Goal: Task Accomplishment & Management: Manage account settings

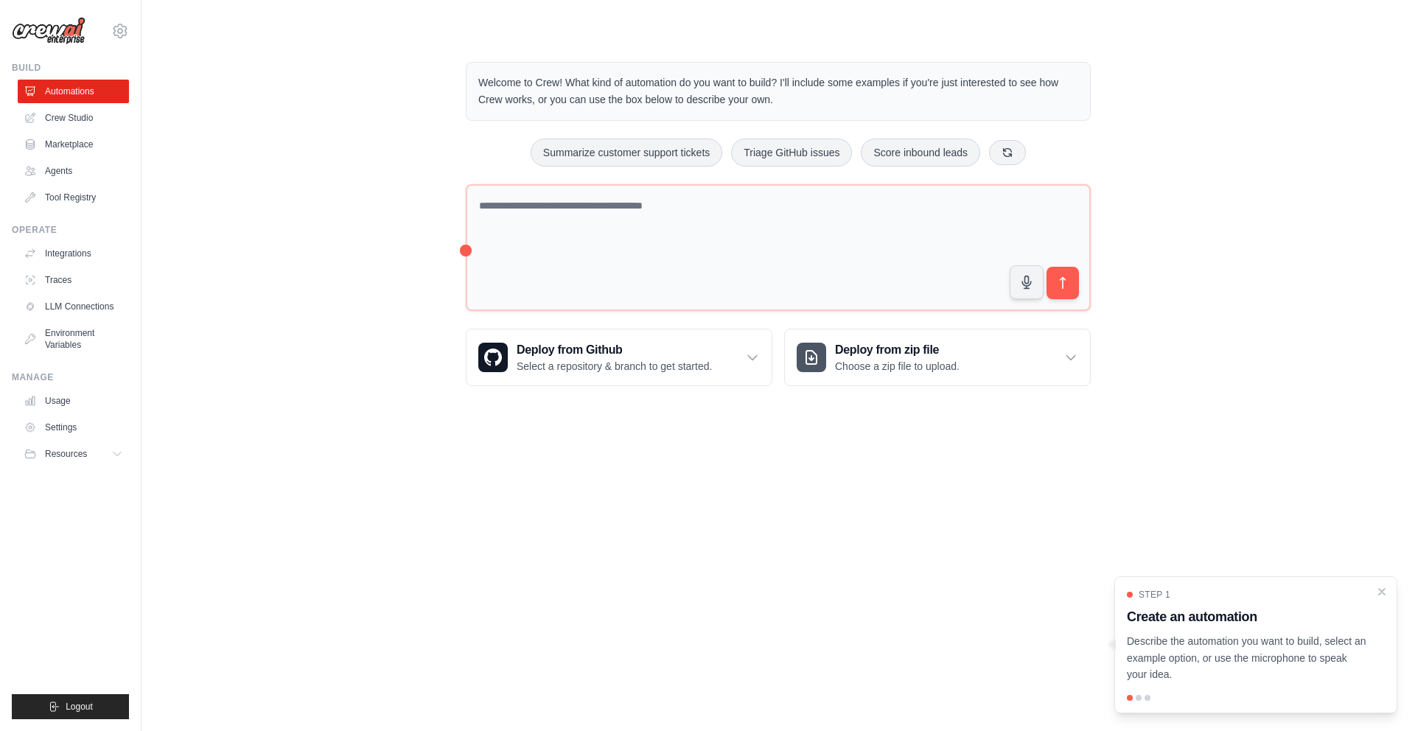
click at [609, 457] on body "[PERSON_NAME][EMAIL_ADDRESS][PERSON_NAME][DOMAIN_NAME] Settings Build Automatio…" at bounding box center [707, 365] width 1415 height 731
click at [101, 400] on link "Usage" at bounding box center [74, 401] width 111 height 24
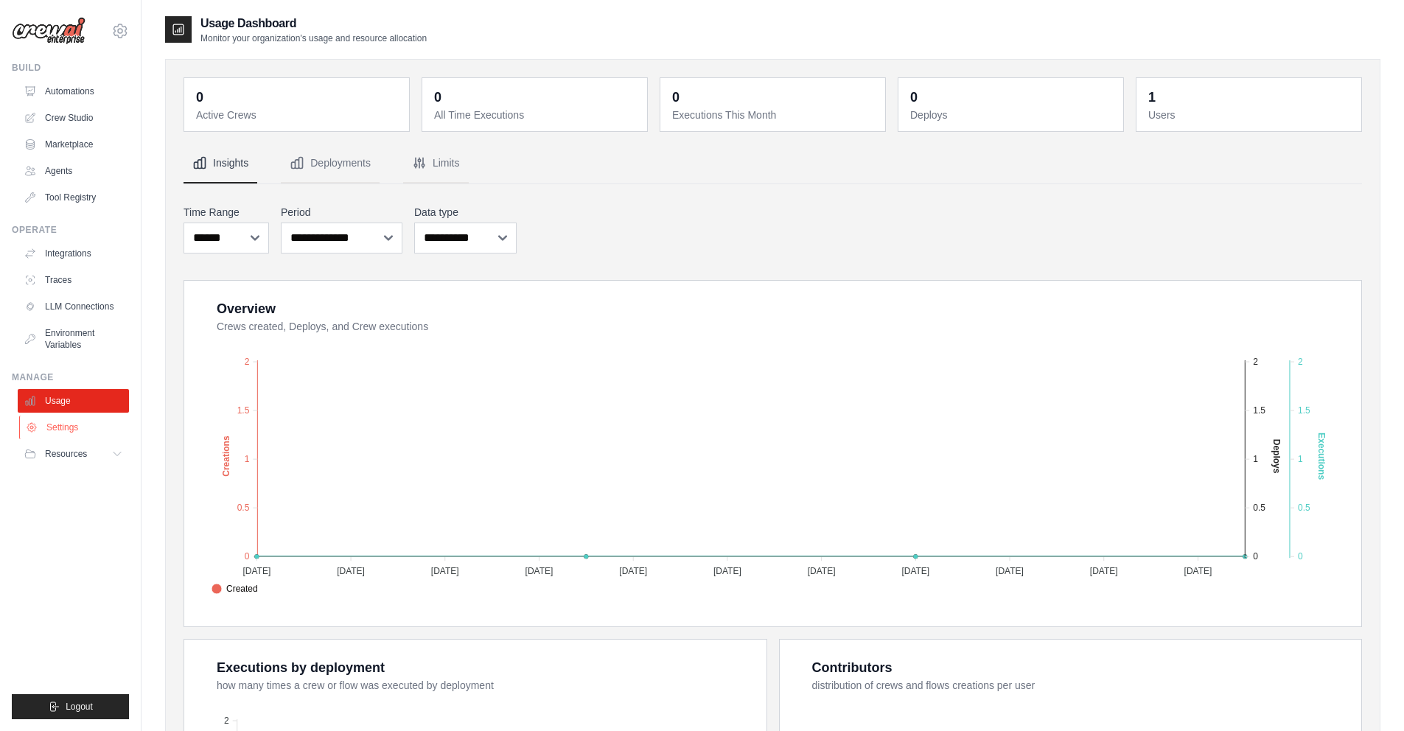
click at [101, 423] on link "Settings" at bounding box center [74, 428] width 111 height 24
